Goal: Task Accomplishment & Management: Use online tool/utility

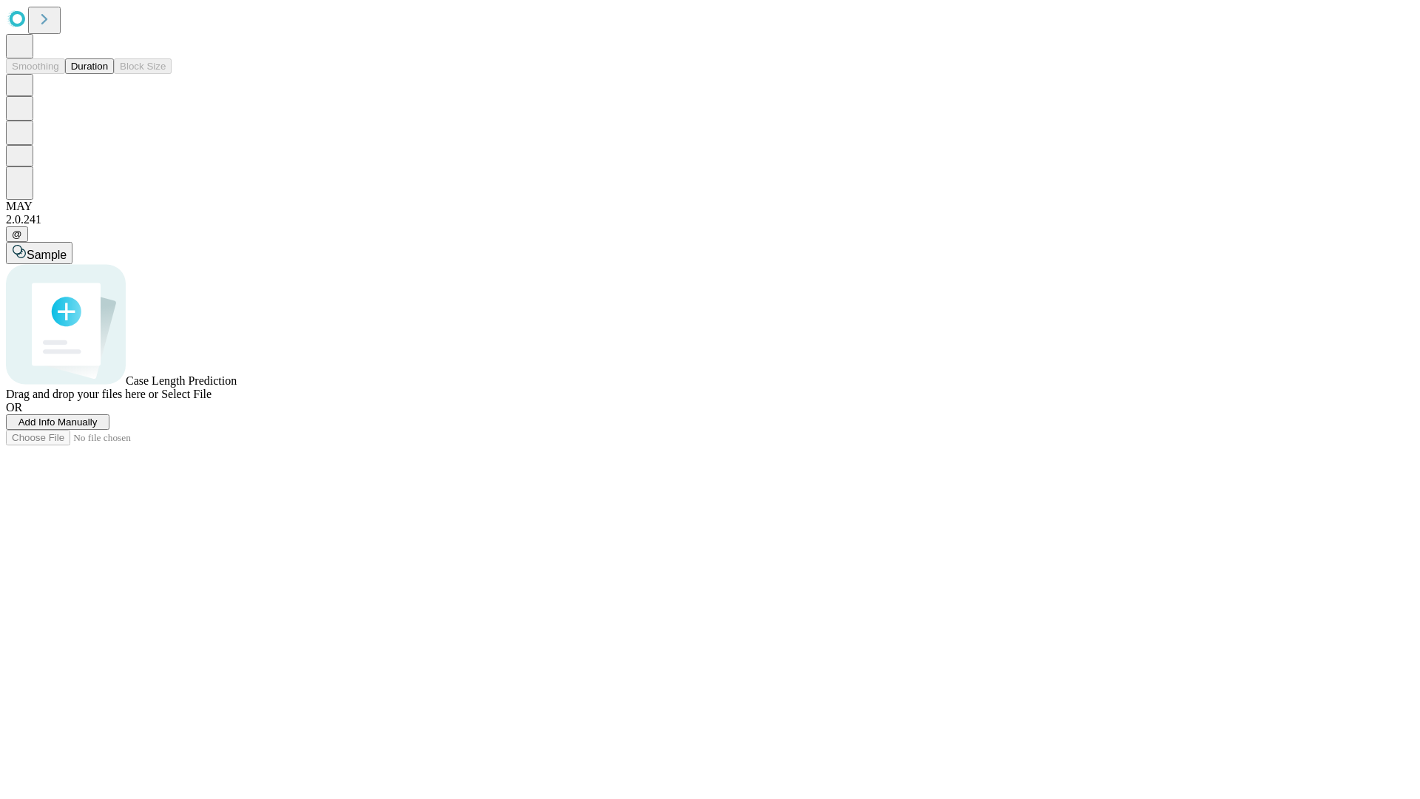
click at [108, 74] on button "Duration" at bounding box center [89, 66] width 49 height 16
click at [98, 428] on span "Add Info Manually" at bounding box center [57, 421] width 79 height 11
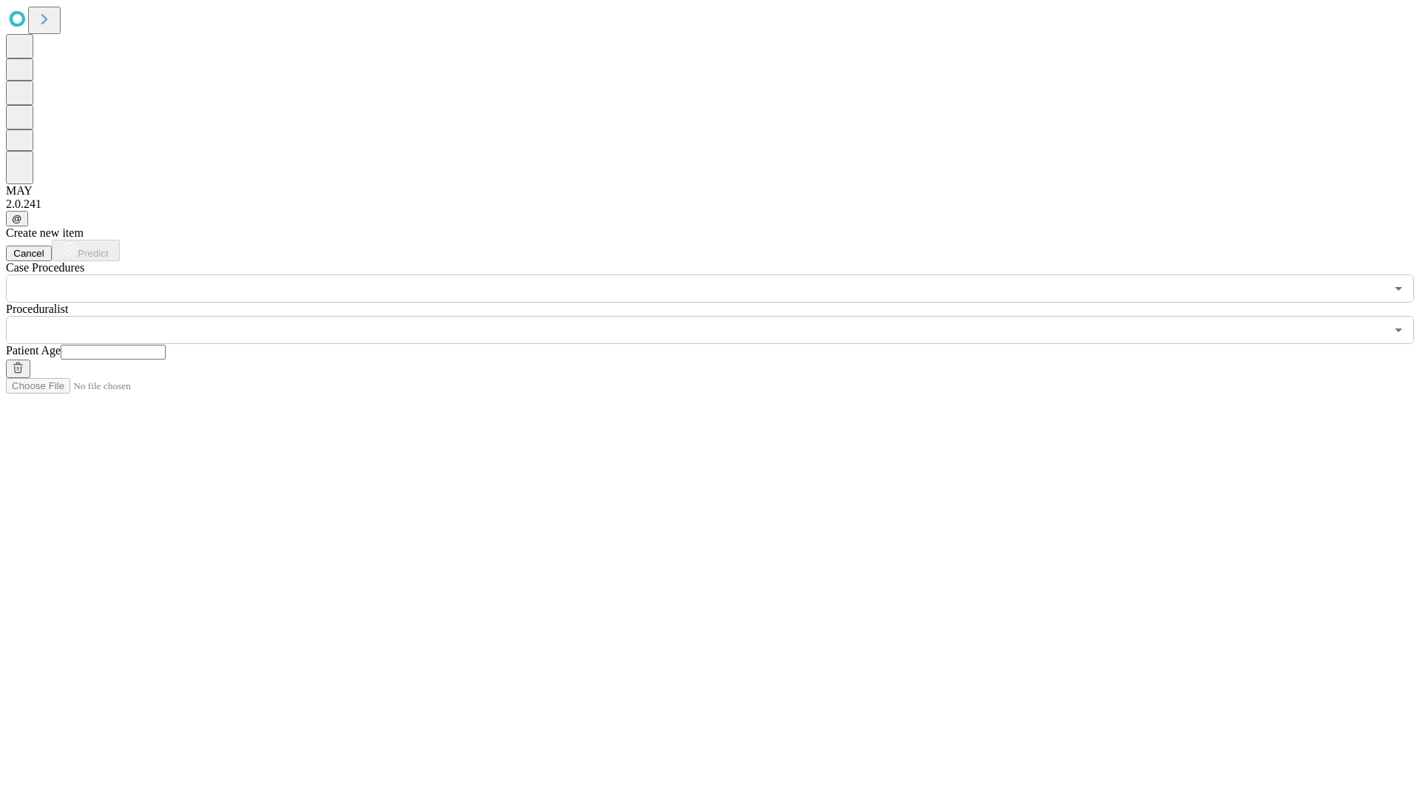
click at [166, 345] on input "text" at bounding box center [113, 352] width 105 height 15
type input "**"
click at [720, 316] on input "text" at bounding box center [695, 330] width 1379 height 28
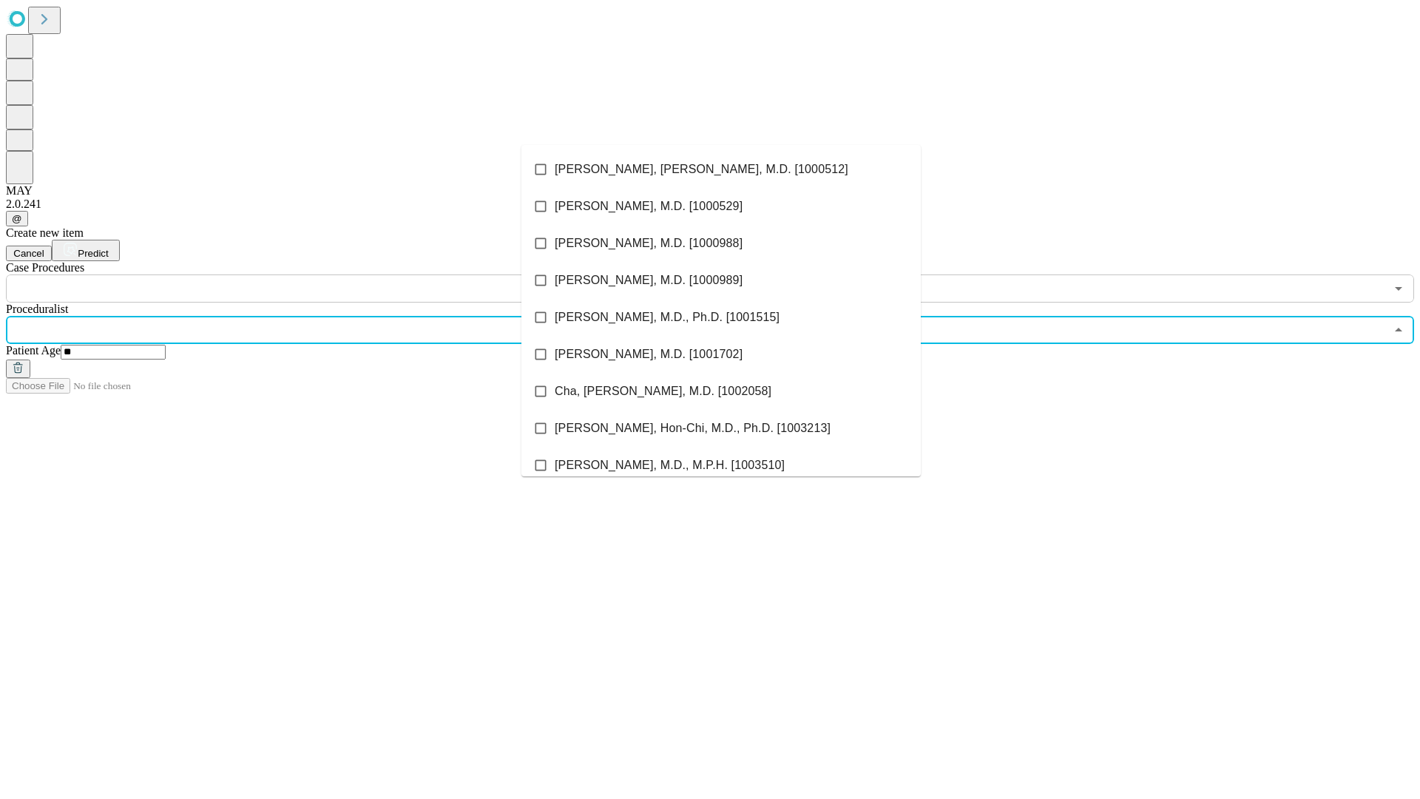
click at [721, 169] on li "[PERSON_NAME], [PERSON_NAME], M.D. [1000512]" at bounding box center [720, 169] width 399 height 37
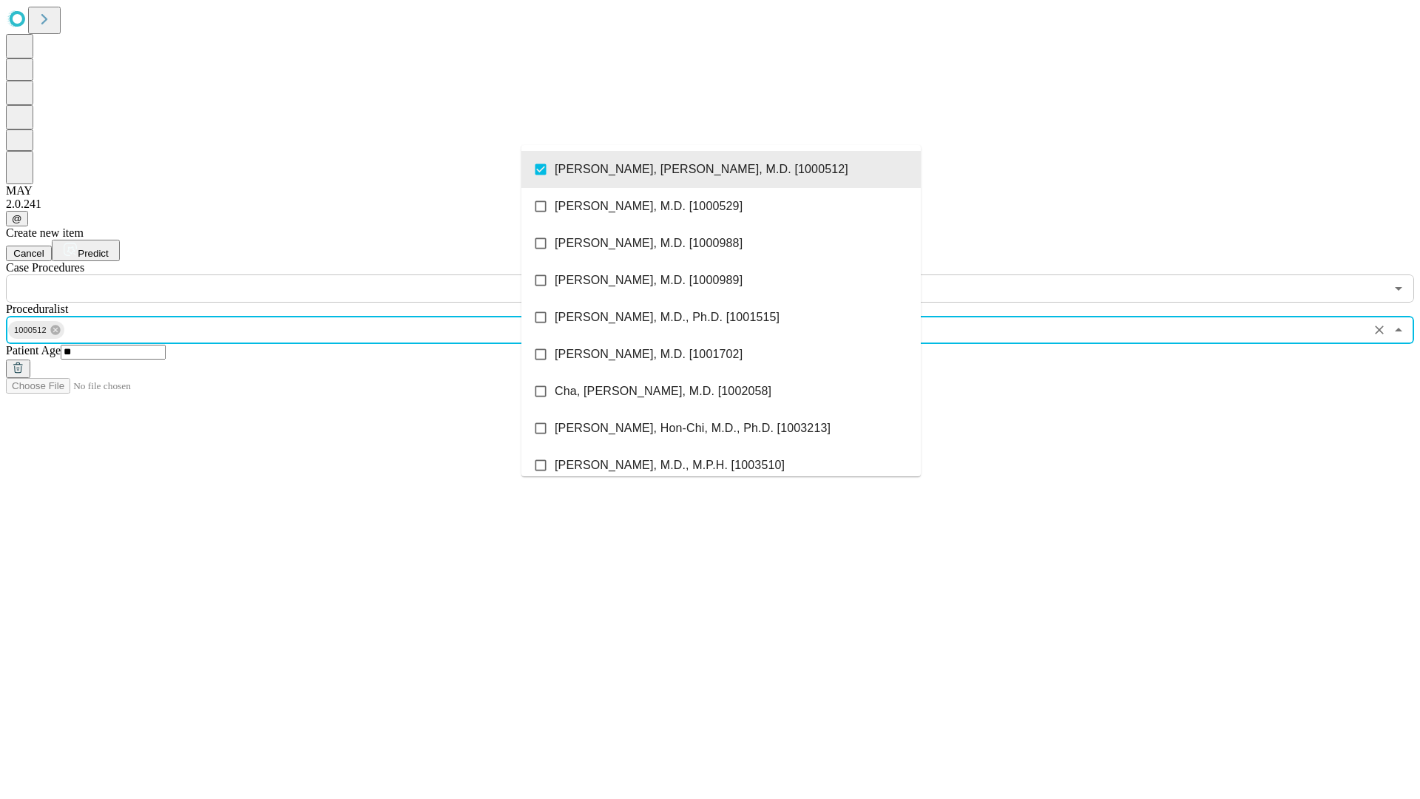
click at [311, 274] on input "text" at bounding box center [695, 288] width 1379 height 28
